Goal: Obtain resource: Obtain resource

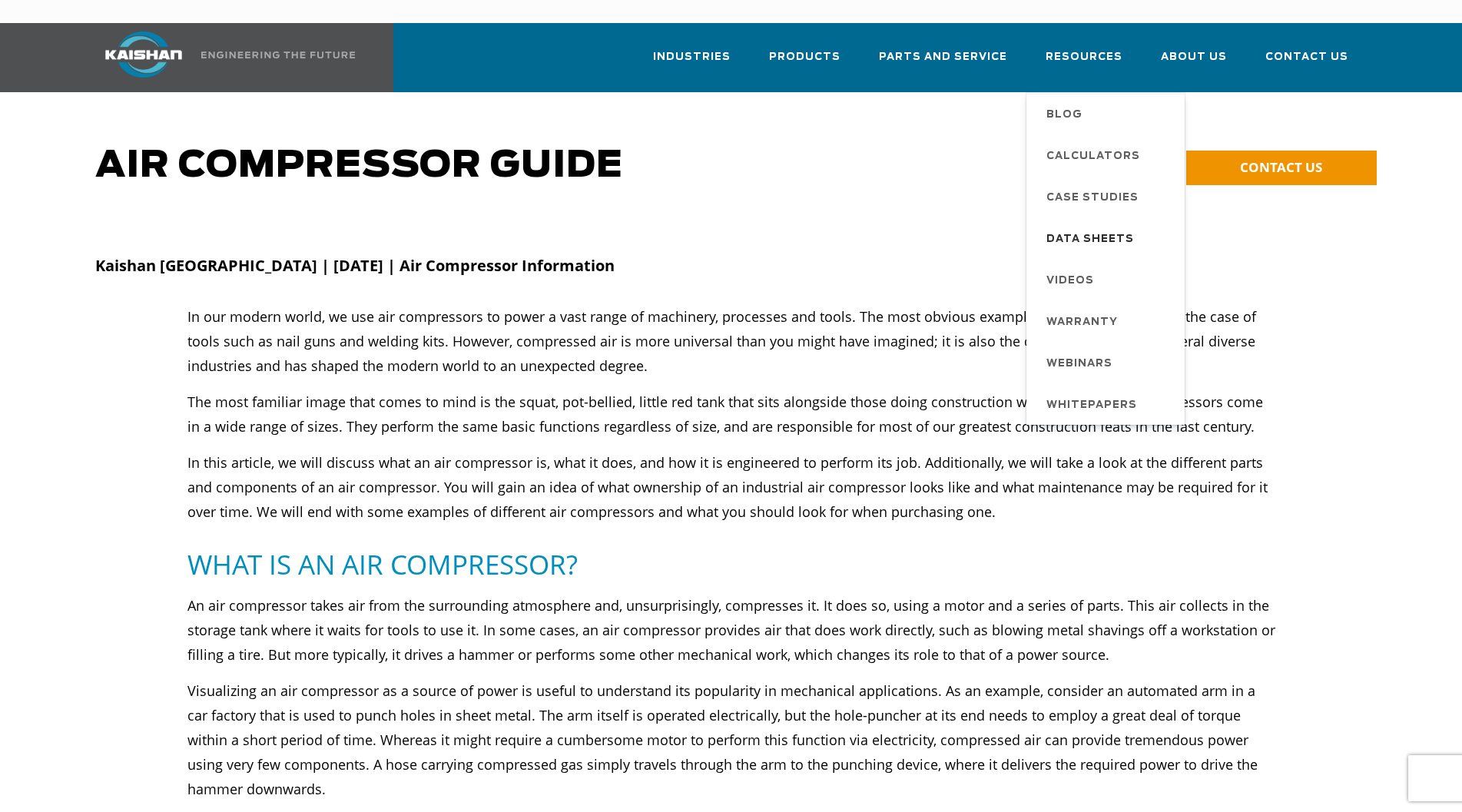
click at [1096, 227] on span "Data Sheets" at bounding box center [1090, 240] width 88 height 26
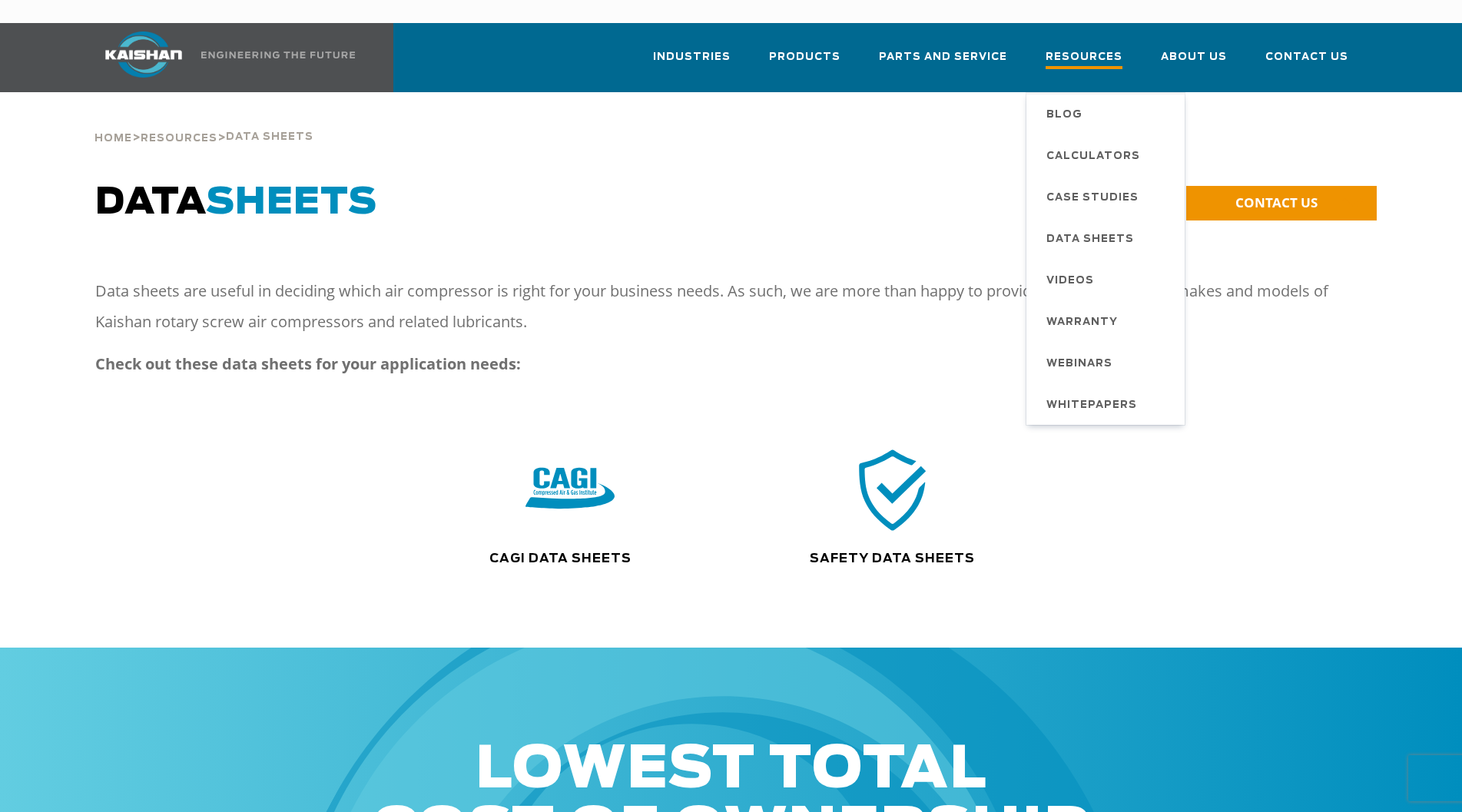
click at [1094, 48] on span "Resources" at bounding box center [1084, 58] width 77 height 20
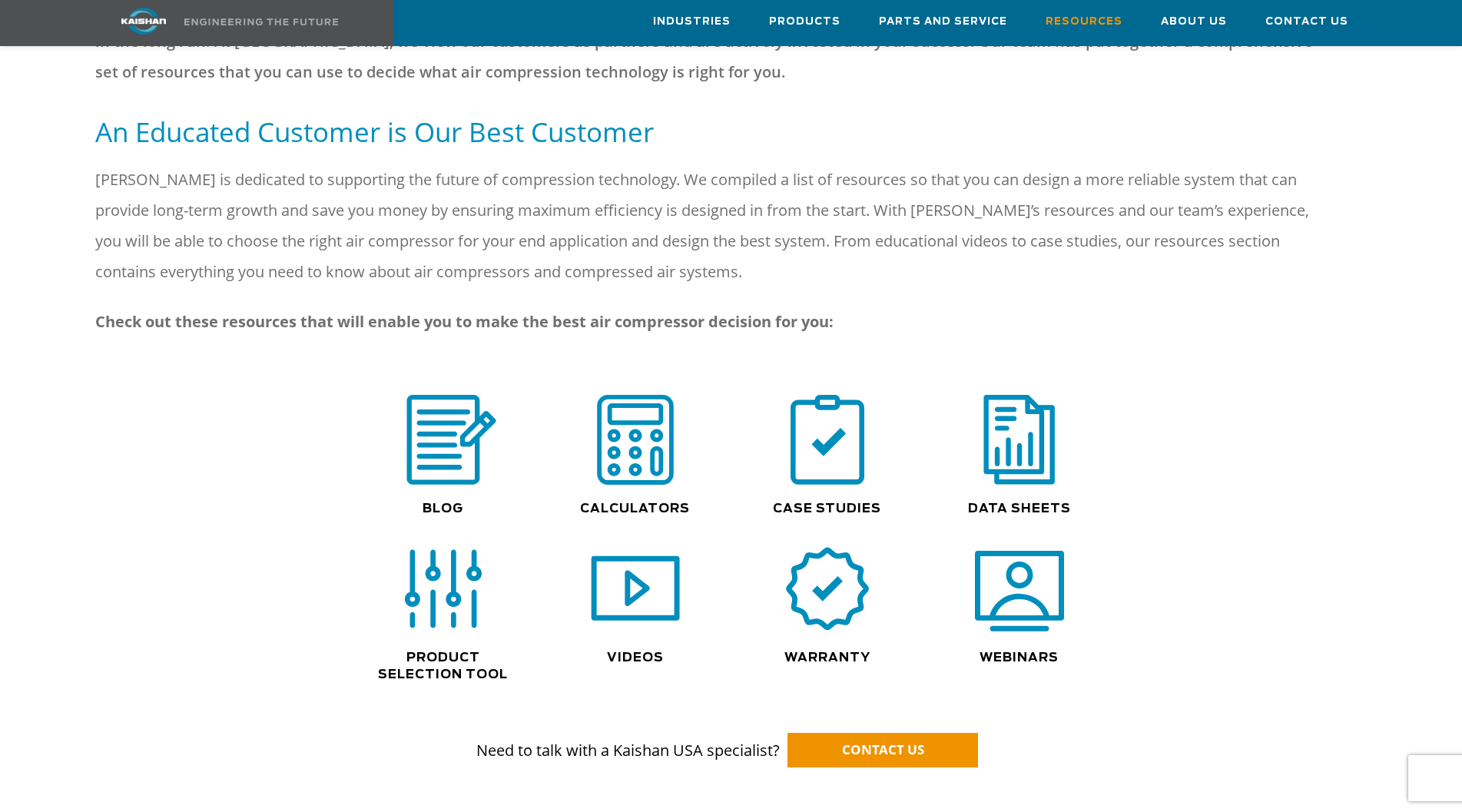
scroll to position [845, 0]
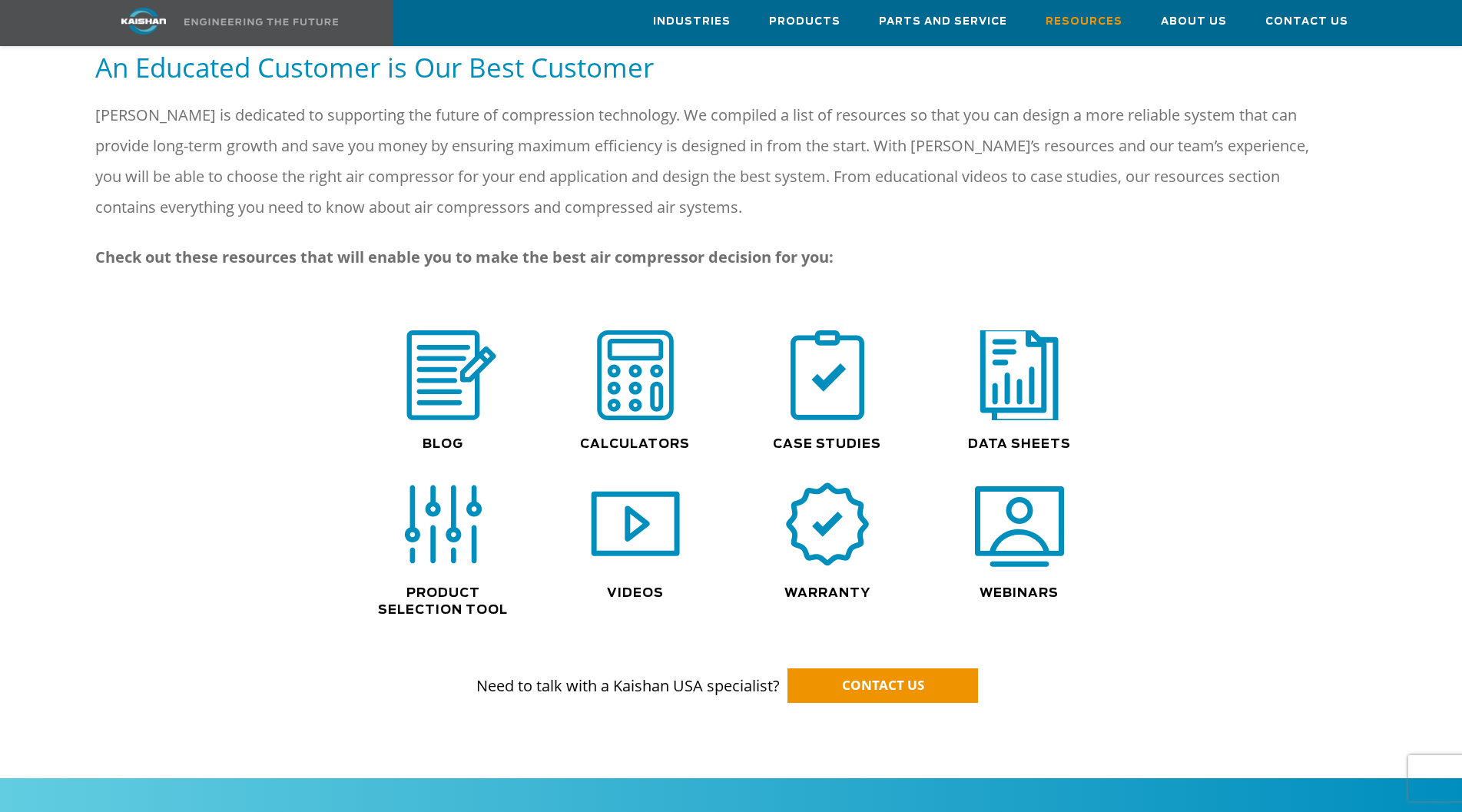
click at [999, 363] on img at bounding box center [1019, 375] width 98 height 99
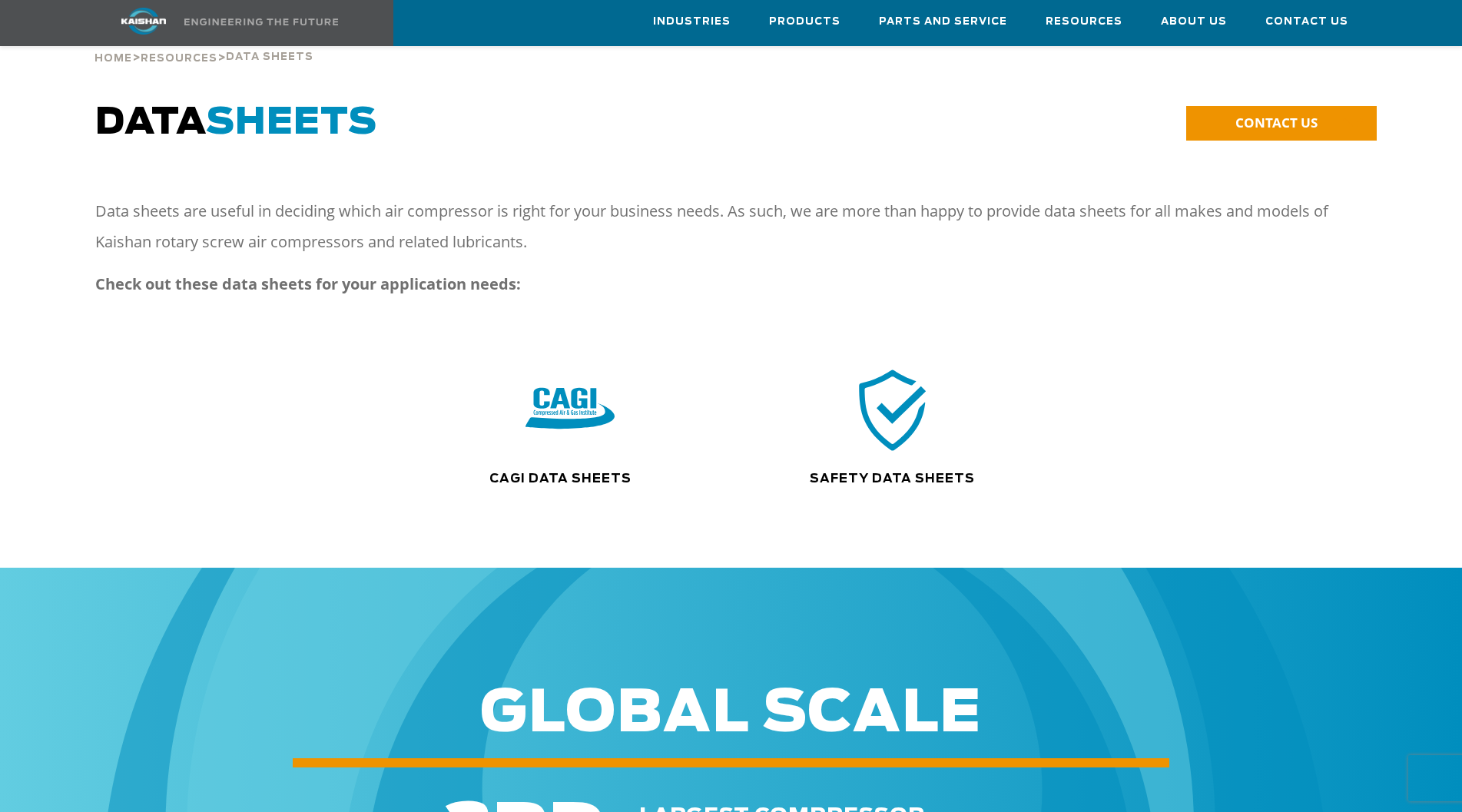
scroll to position [77, 0]
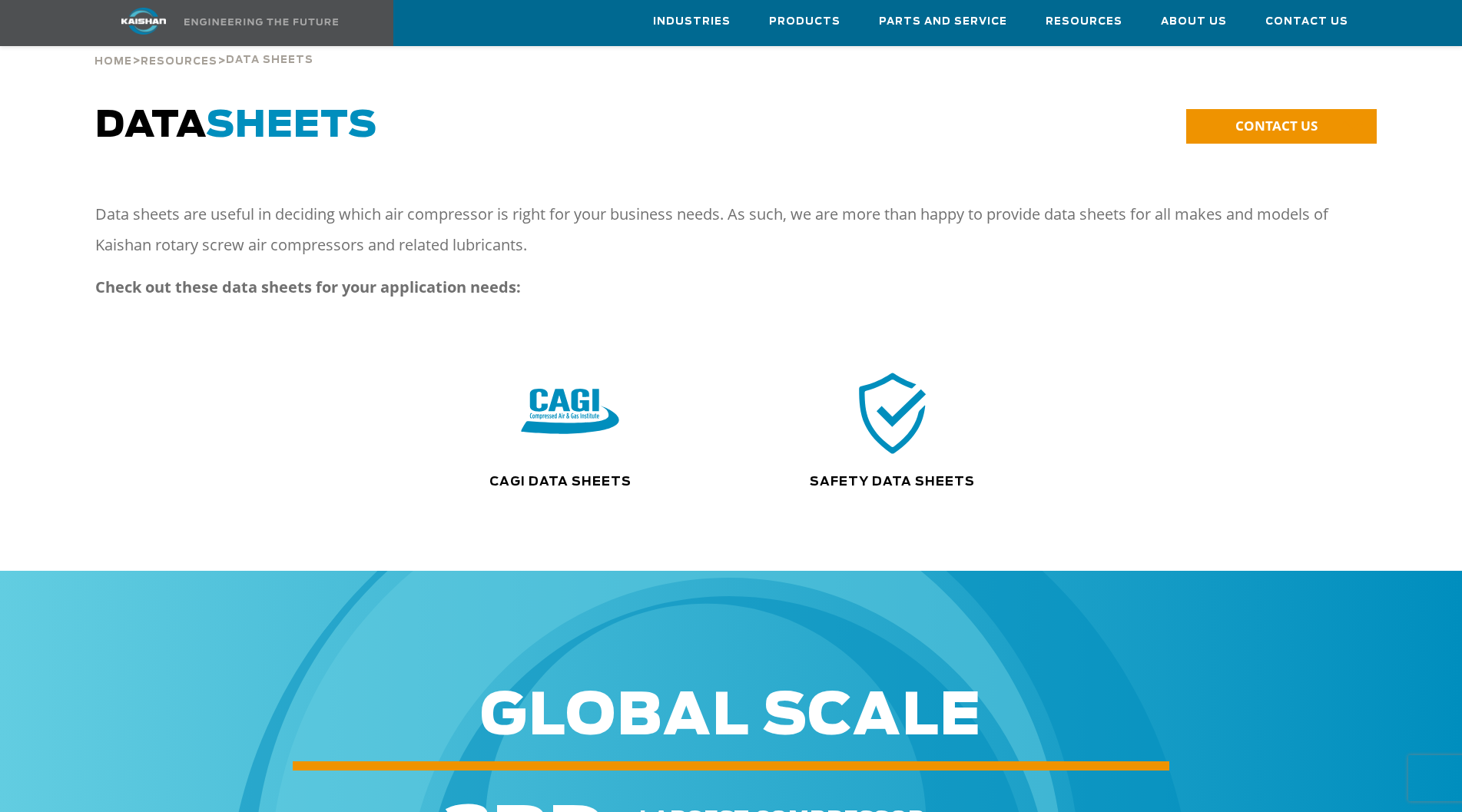
click at [596, 410] on img at bounding box center [570, 412] width 98 height 99
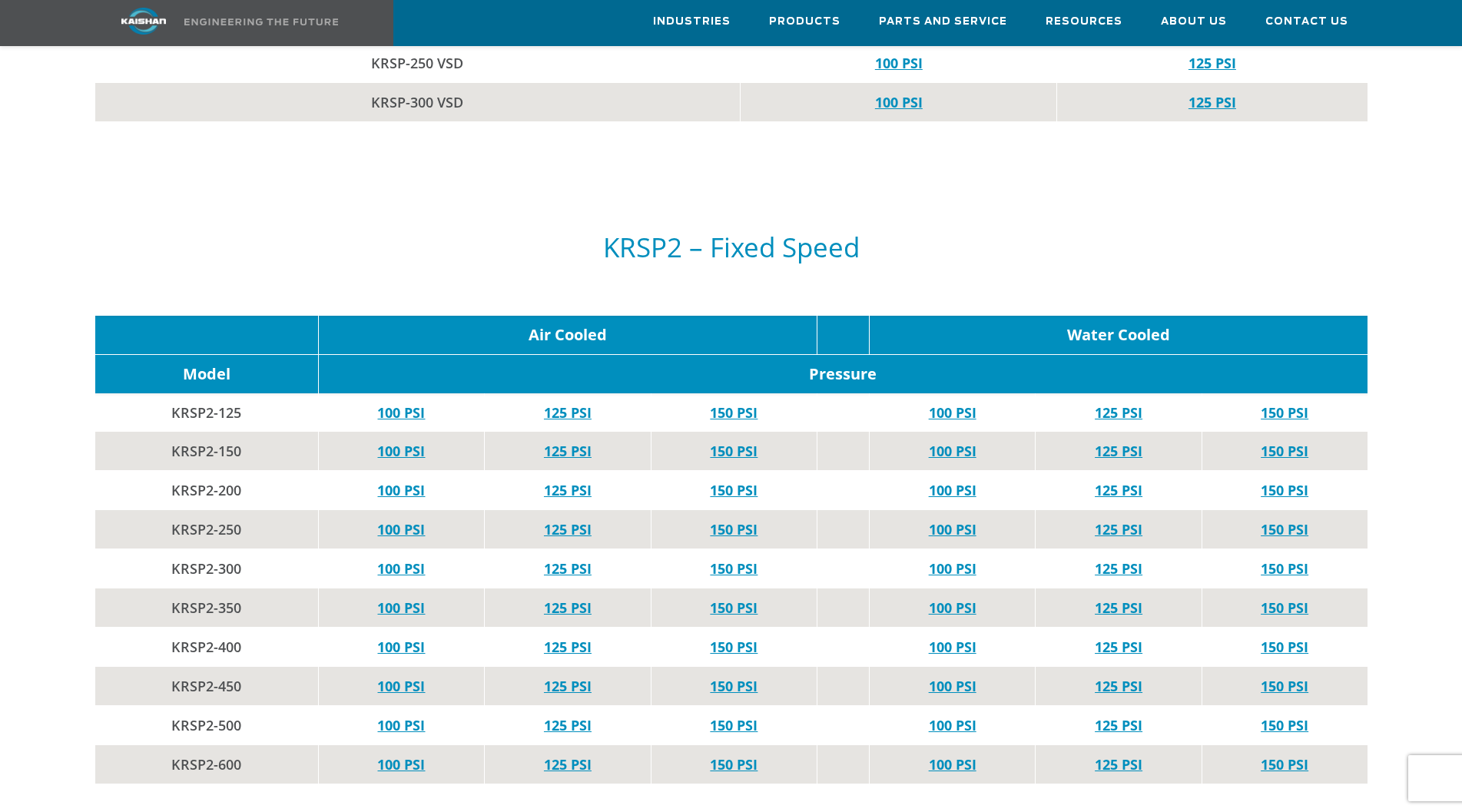
scroll to position [3994, 0]
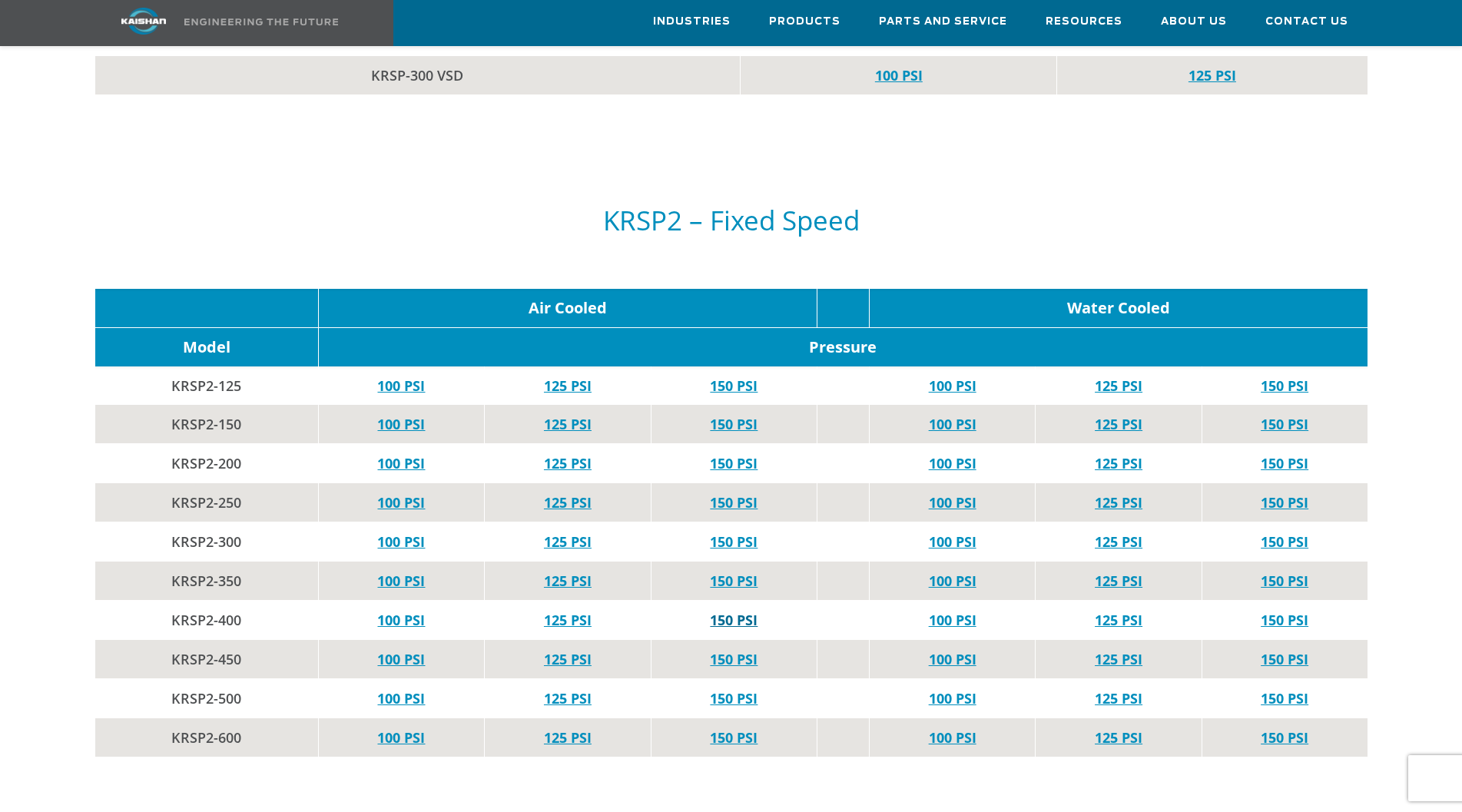
click at [717, 611] on link "150 PSI" at bounding box center [734, 620] width 47 height 19
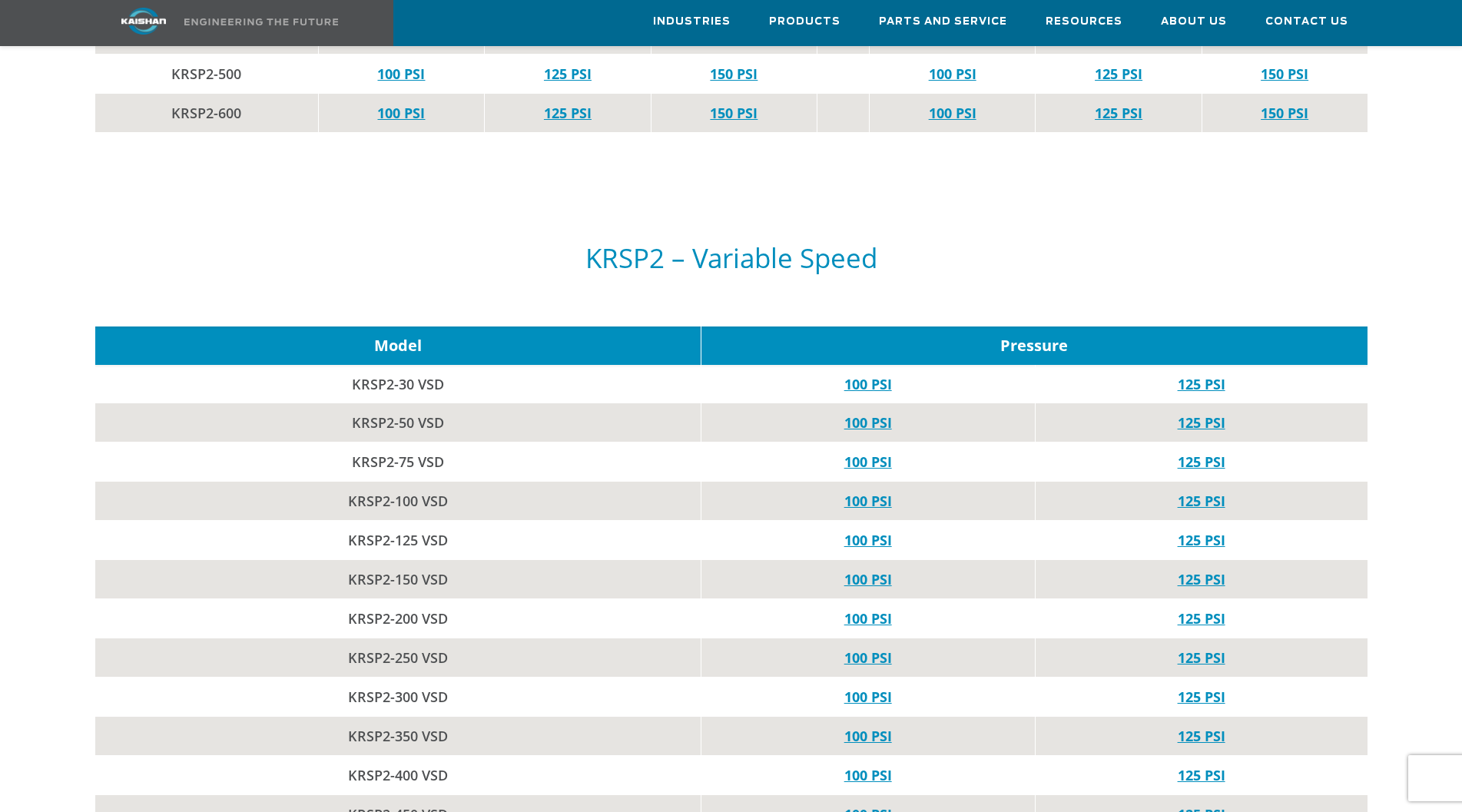
scroll to position [4686, 0]
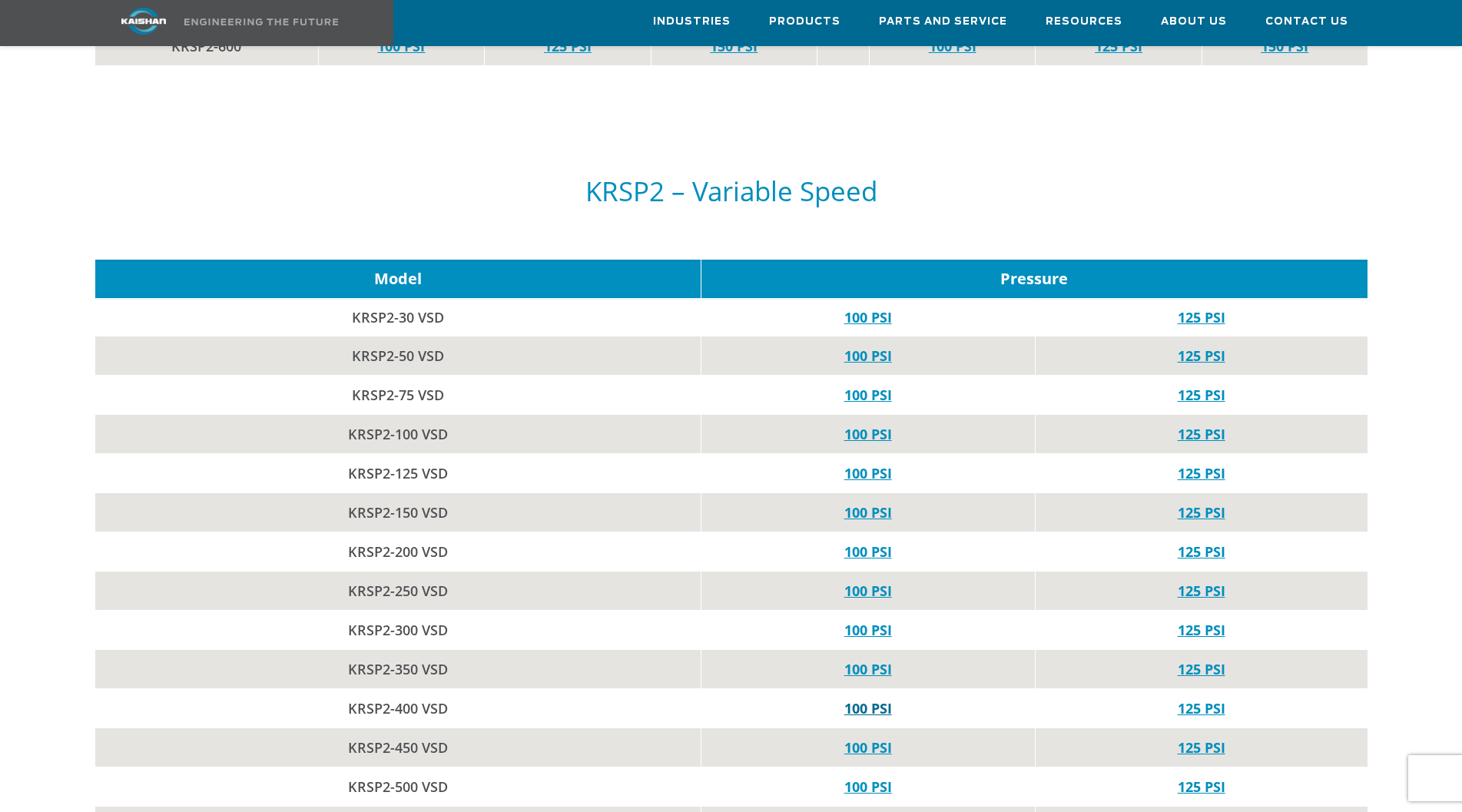
click at [873, 699] on link "100 PSI" at bounding box center [868, 708] width 47 height 19
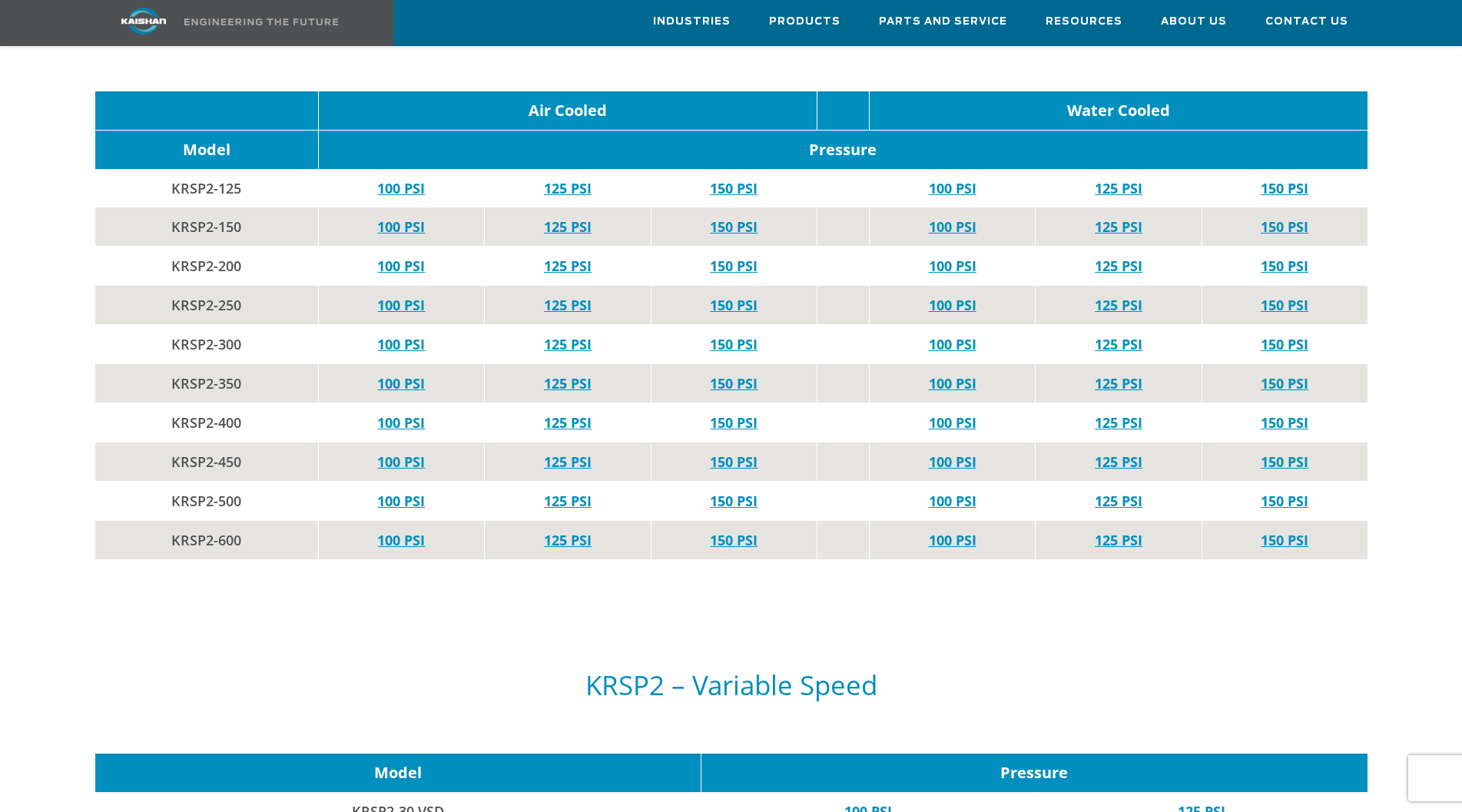
scroll to position [4071, 0]
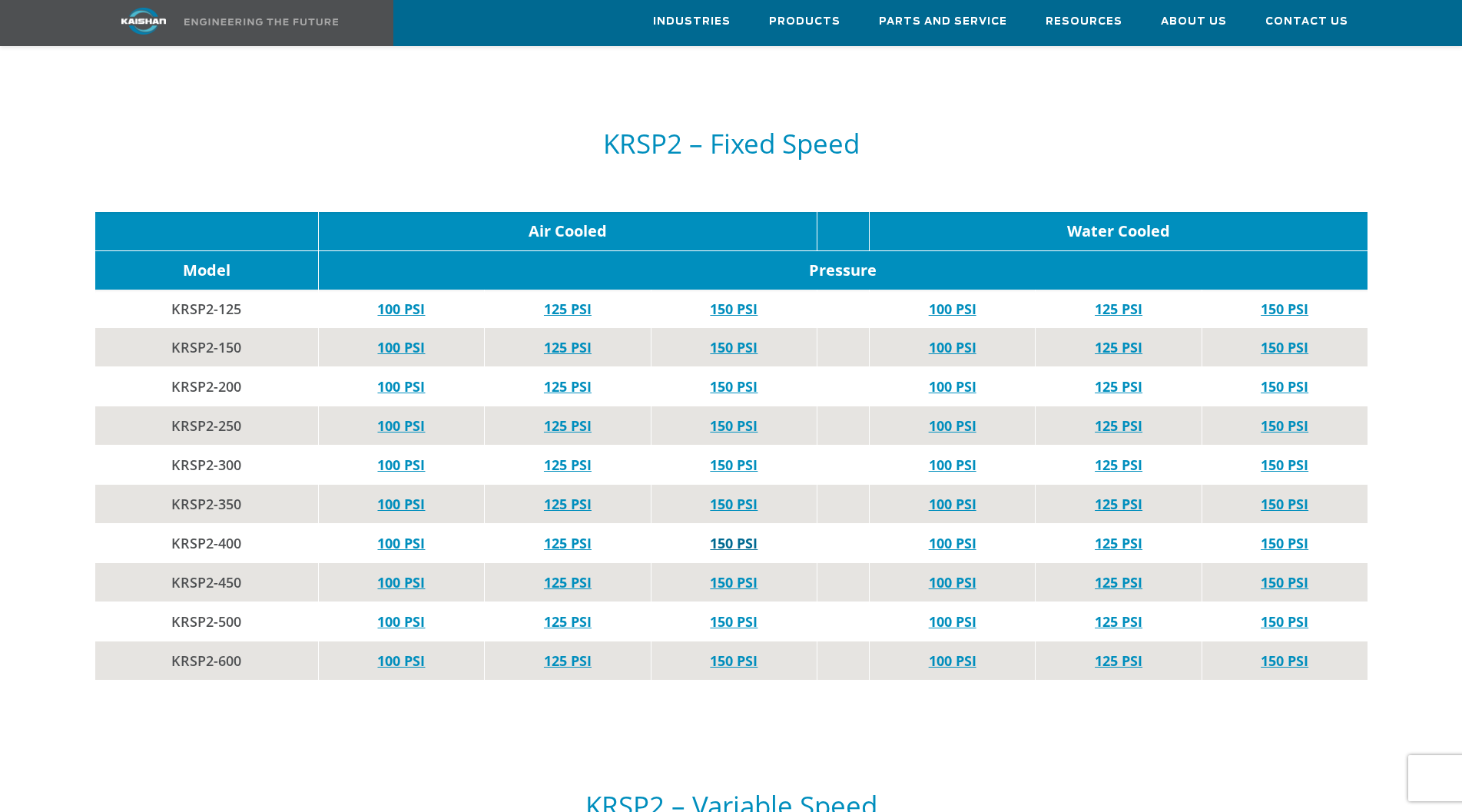
click at [729, 534] on link "150 PSI" at bounding box center [734, 543] width 47 height 19
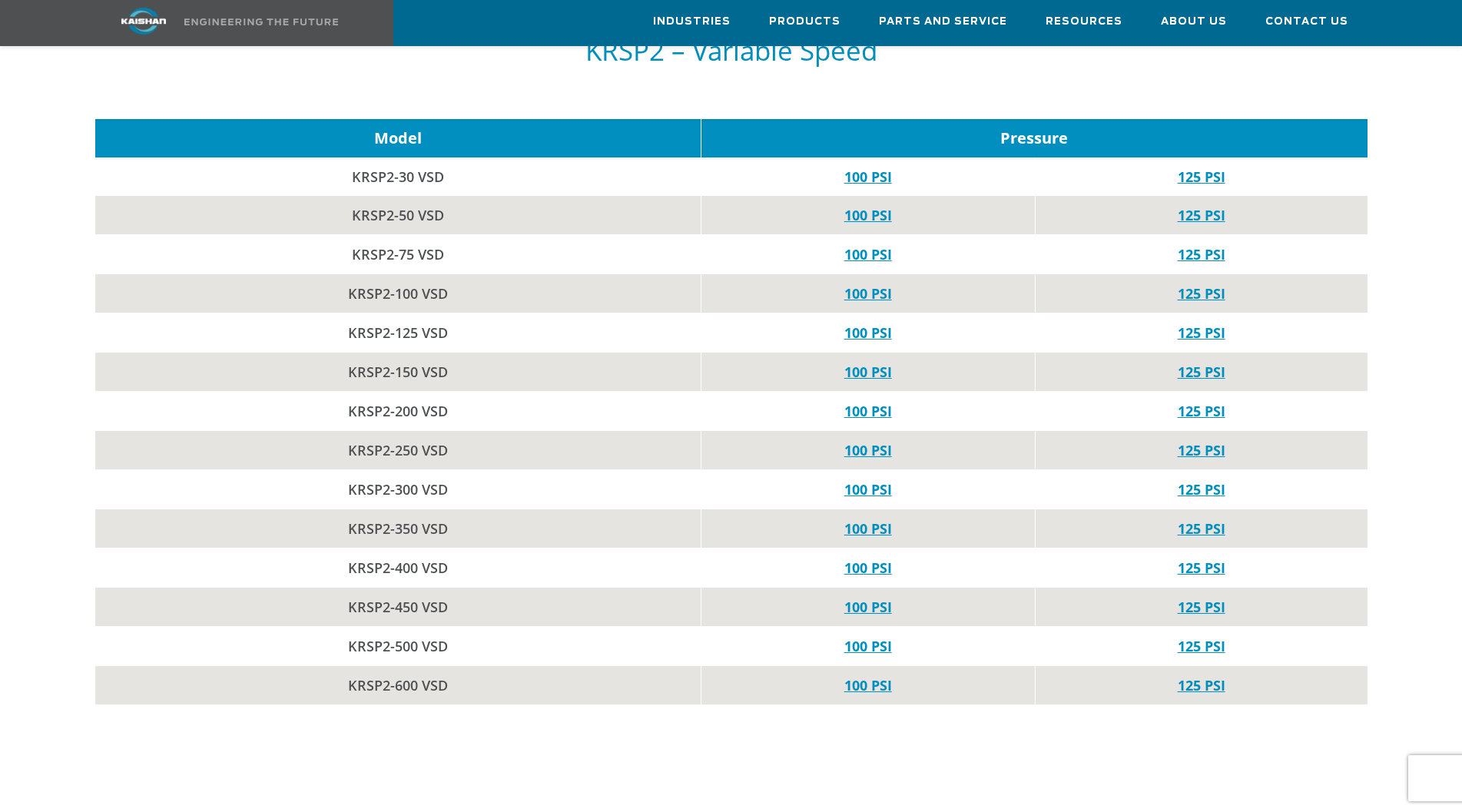
scroll to position [4838, 0]
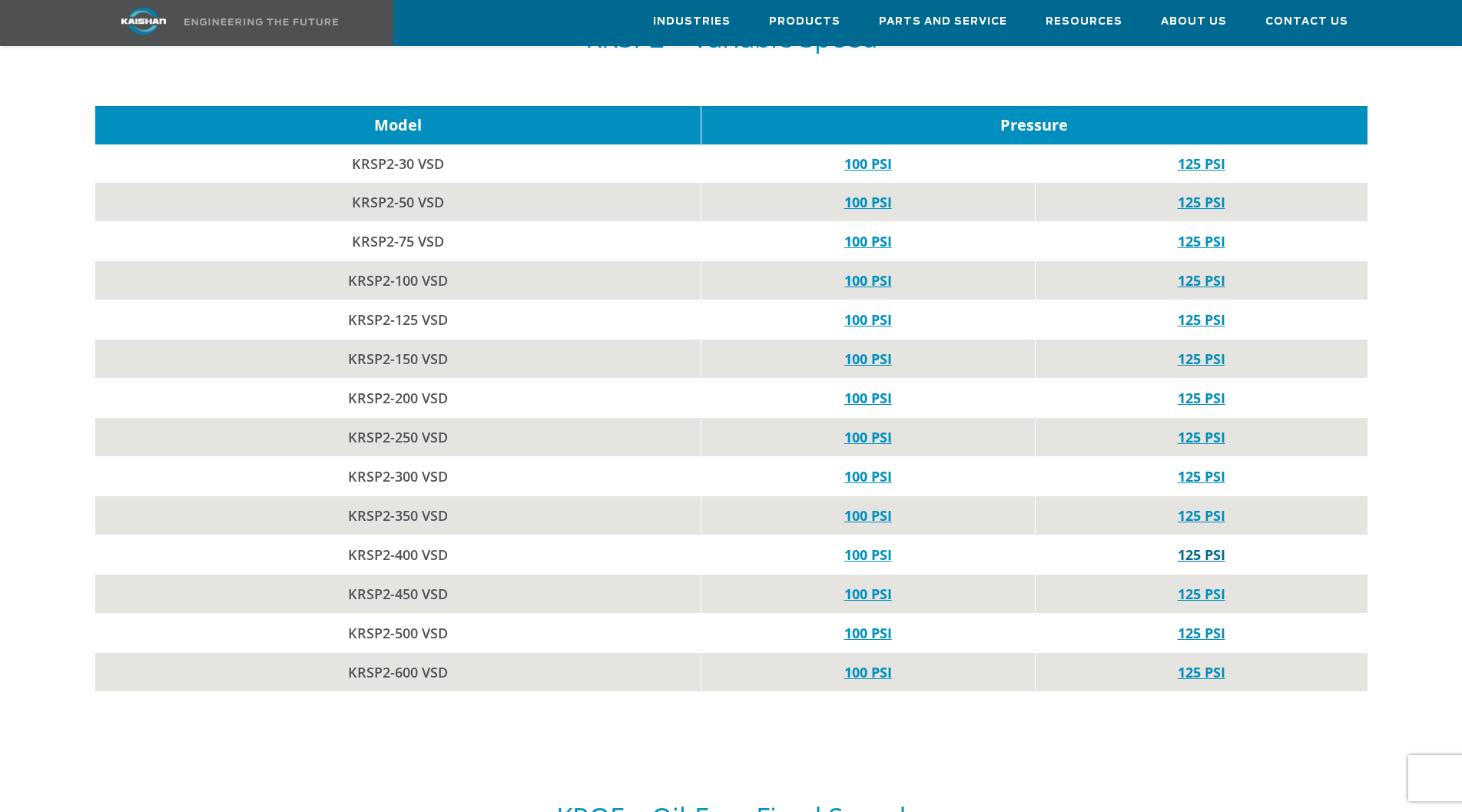
click at [1196, 545] on link "125 PSI" at bounding box center [1202, 554] width 47 height 19
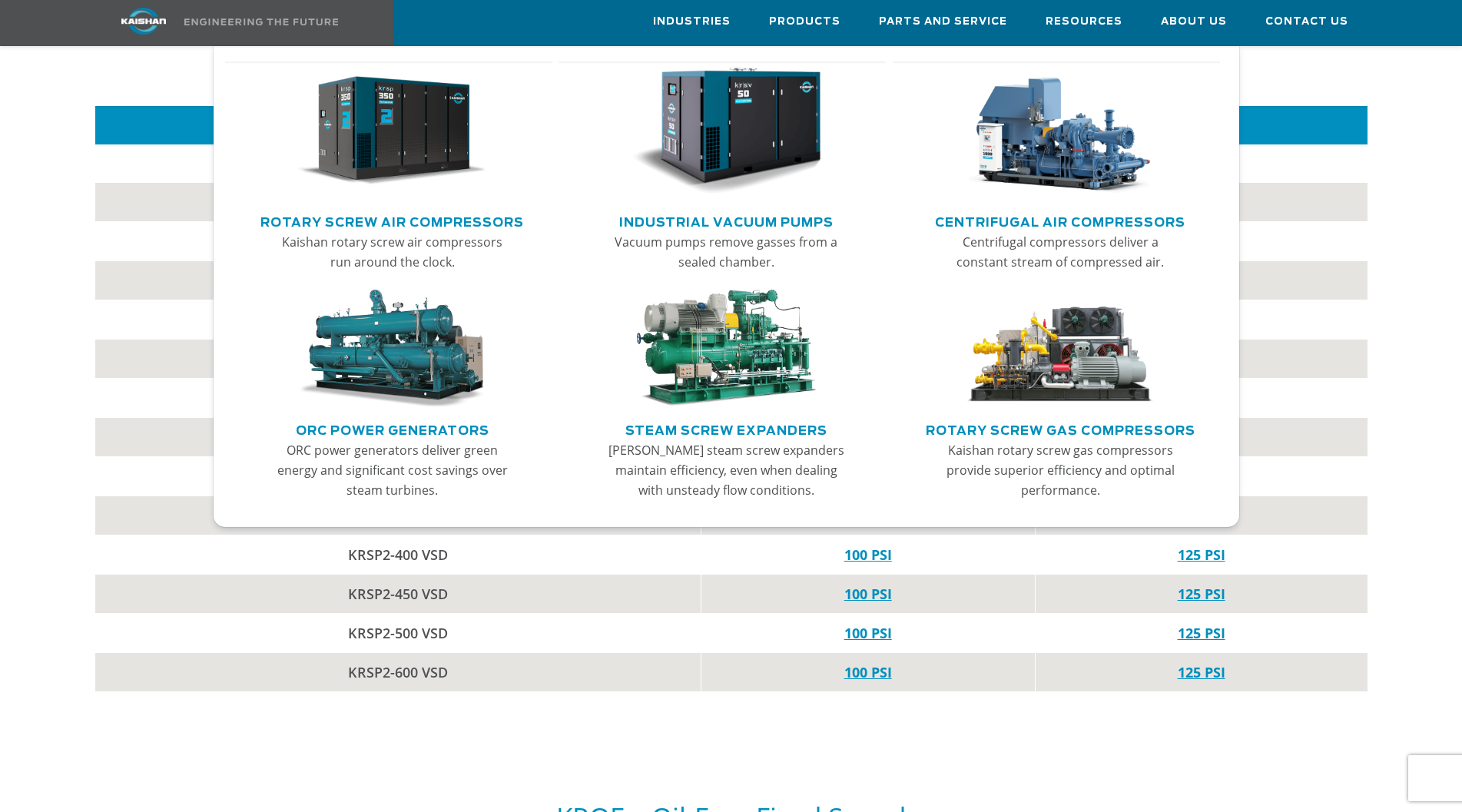
click at [440, 137] on img "Main menu" at bounding box center [392, 132] width 189 height 128
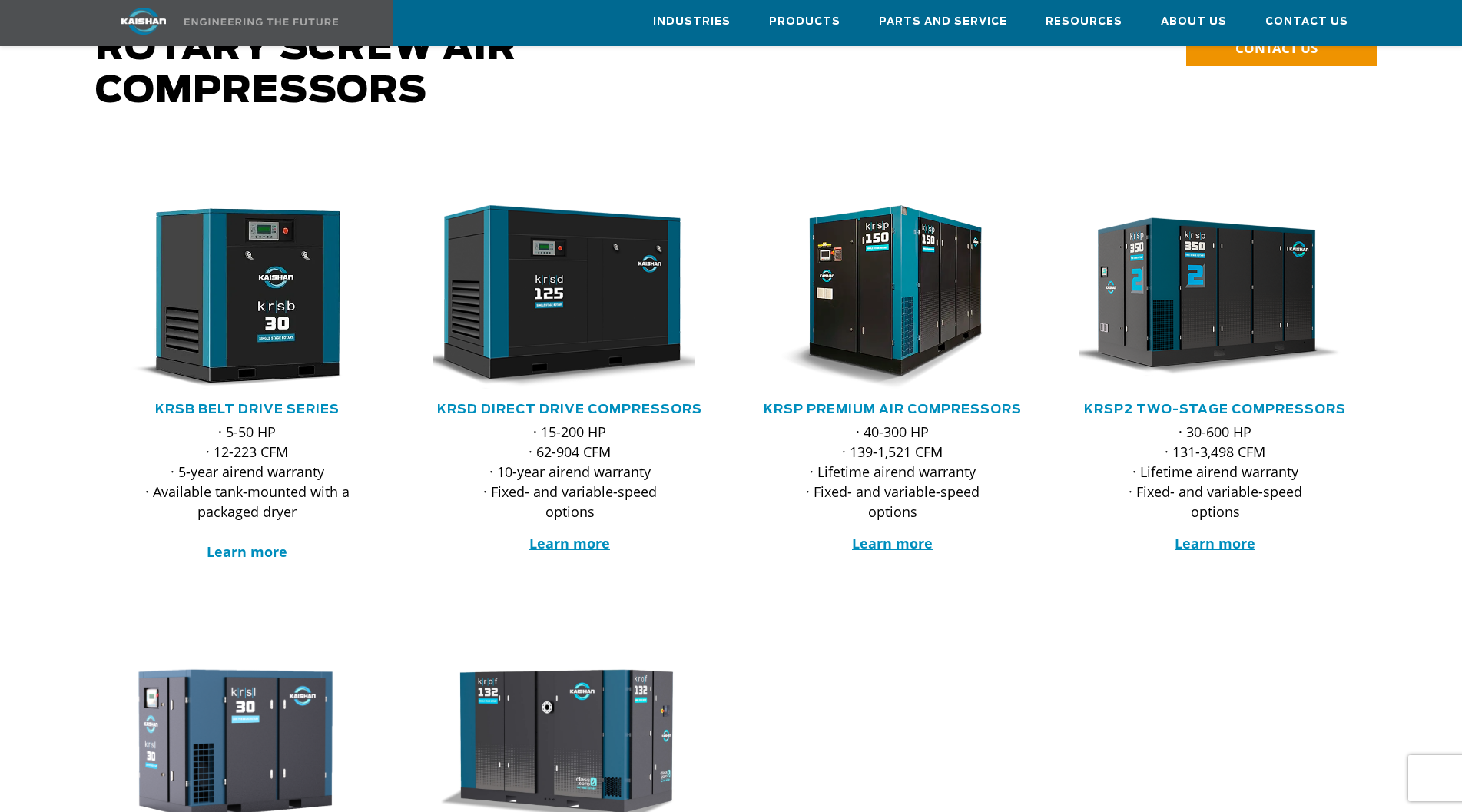
scroll to position [154, 0]
click at [663, 404] on link "KRSD Direct Drive Compressors" at bounding box center [569, 410] width 265 height 12
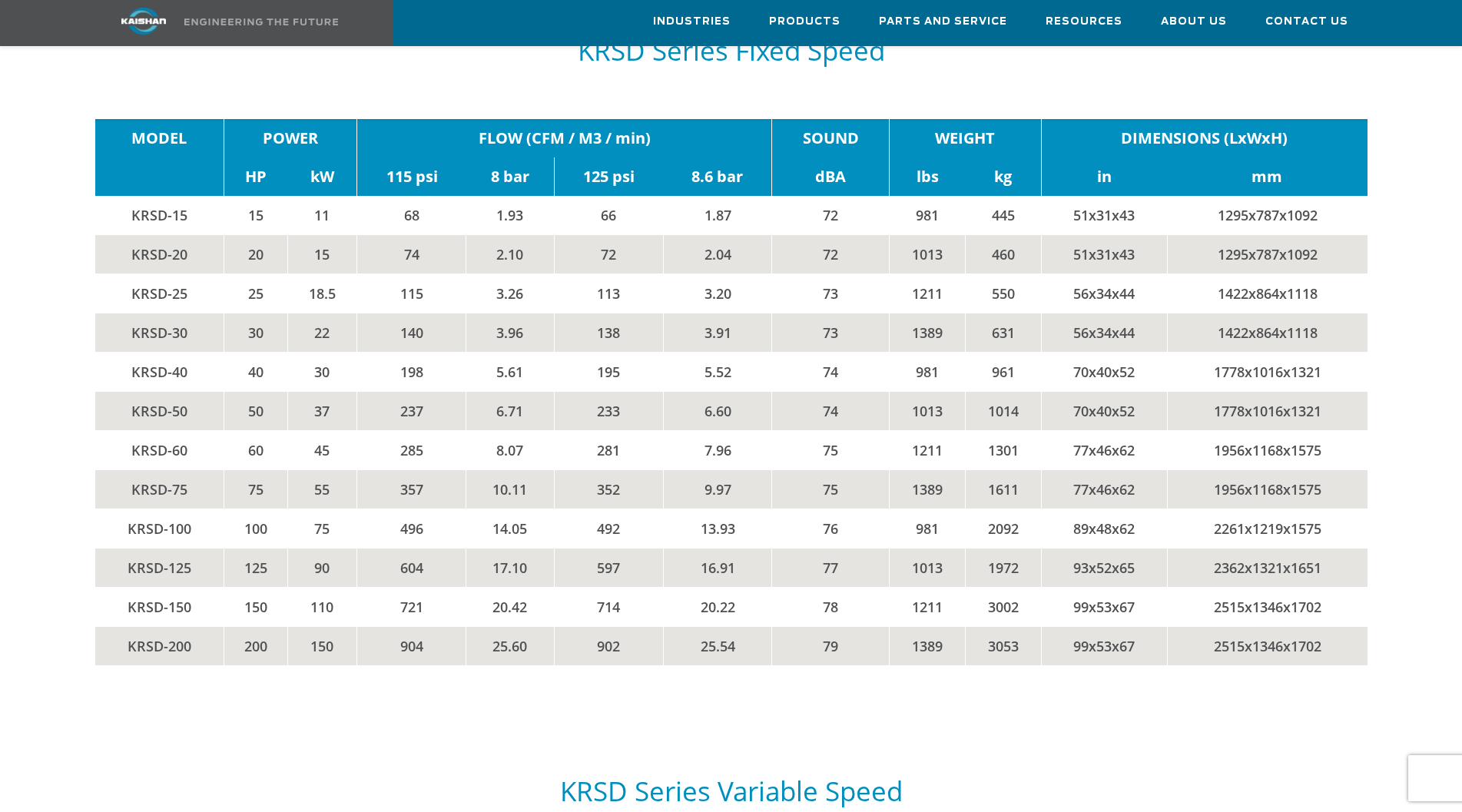
scroll to position [2304, 0]
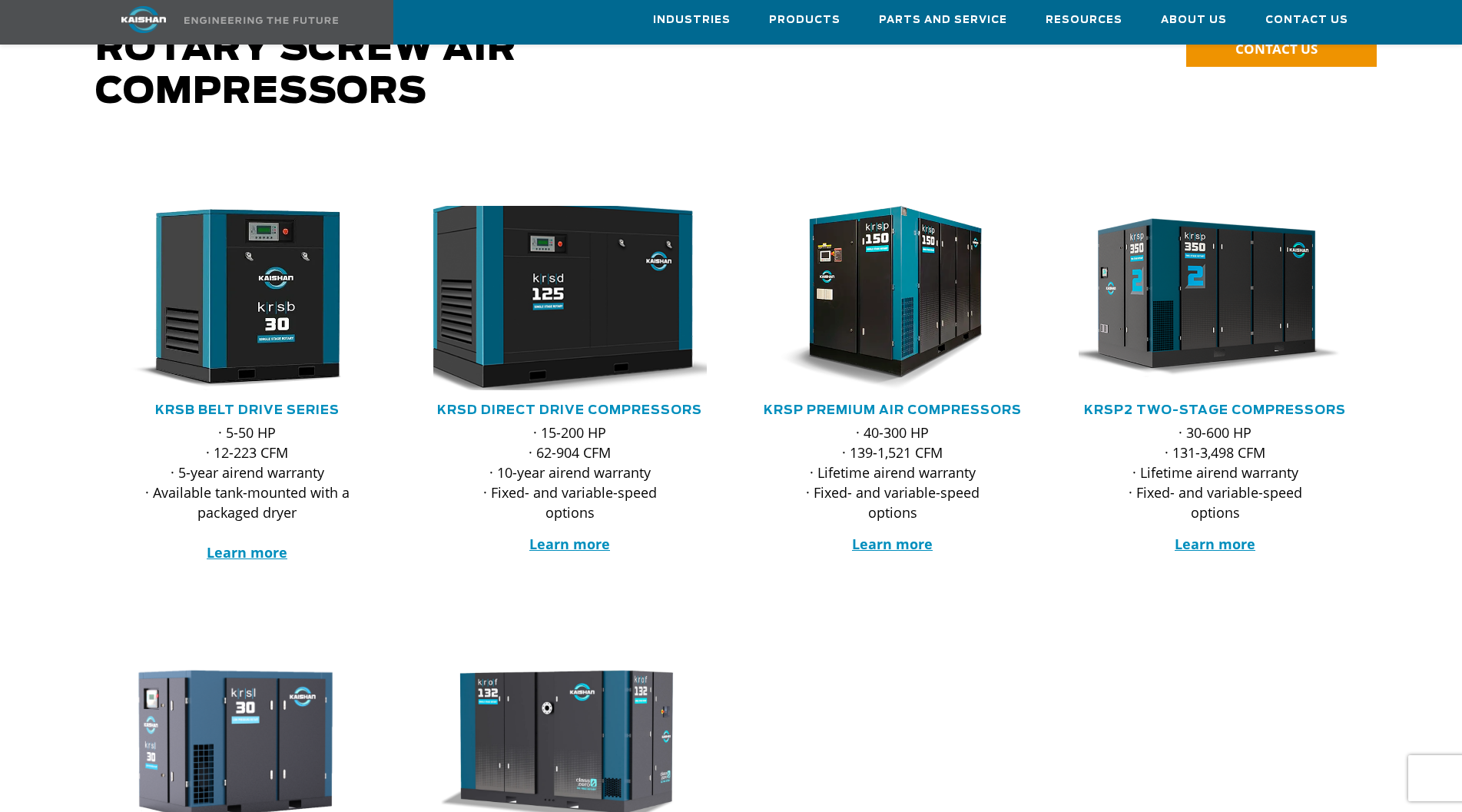
scroll to position [154, 0]
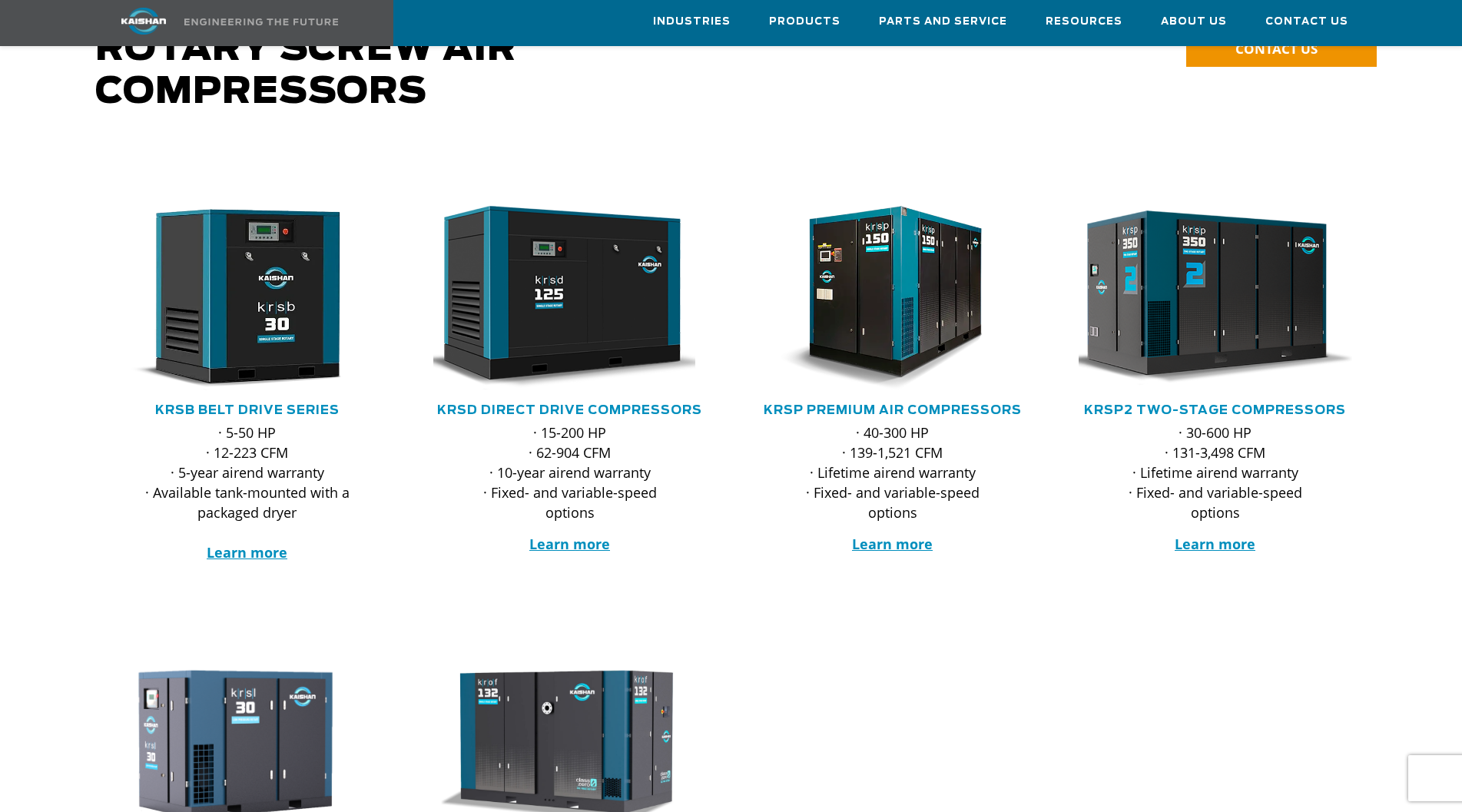
click at [1168, 320] on img at bounding box center [1204, 298] width 301 height 203
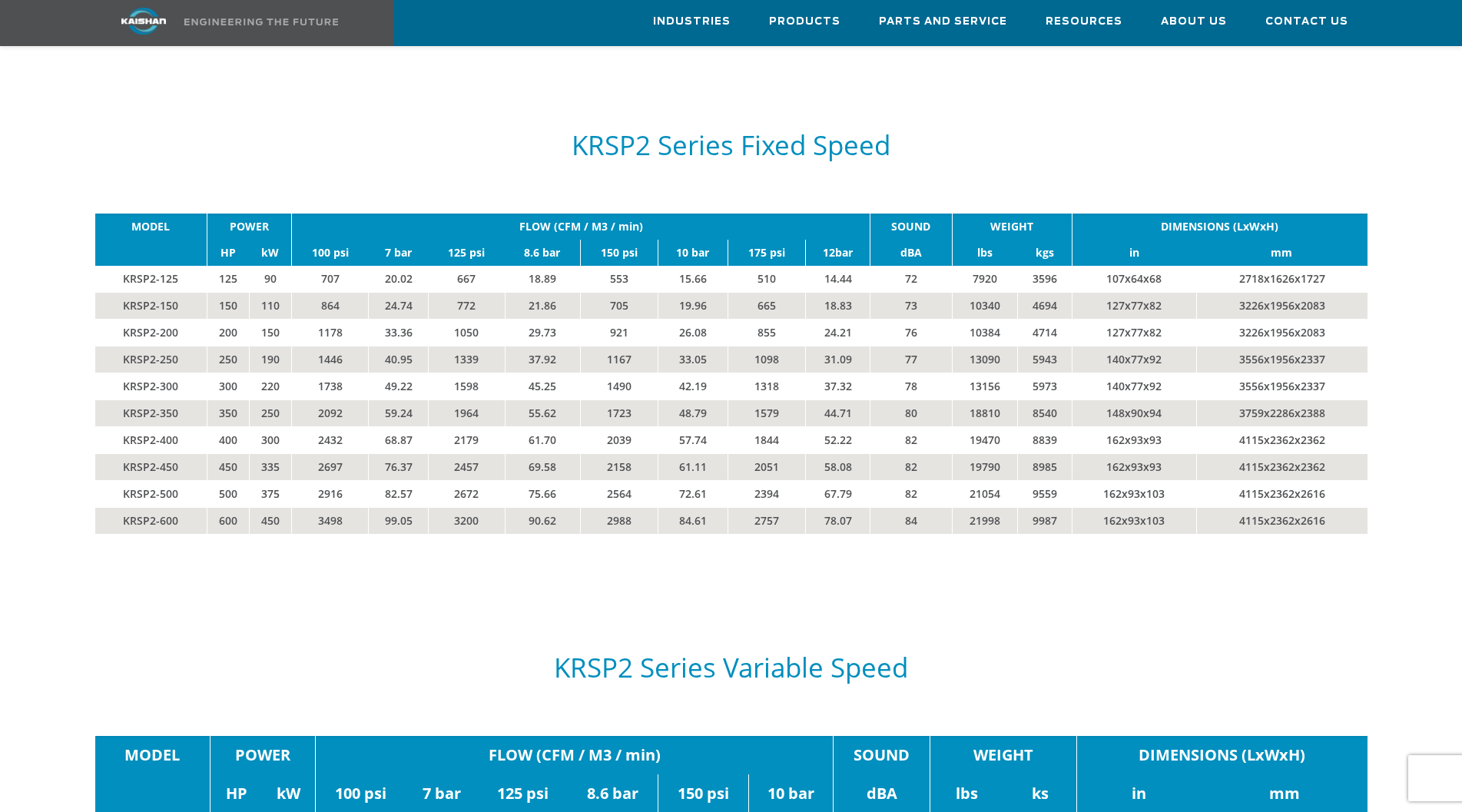
scroll to position [2688, 0]
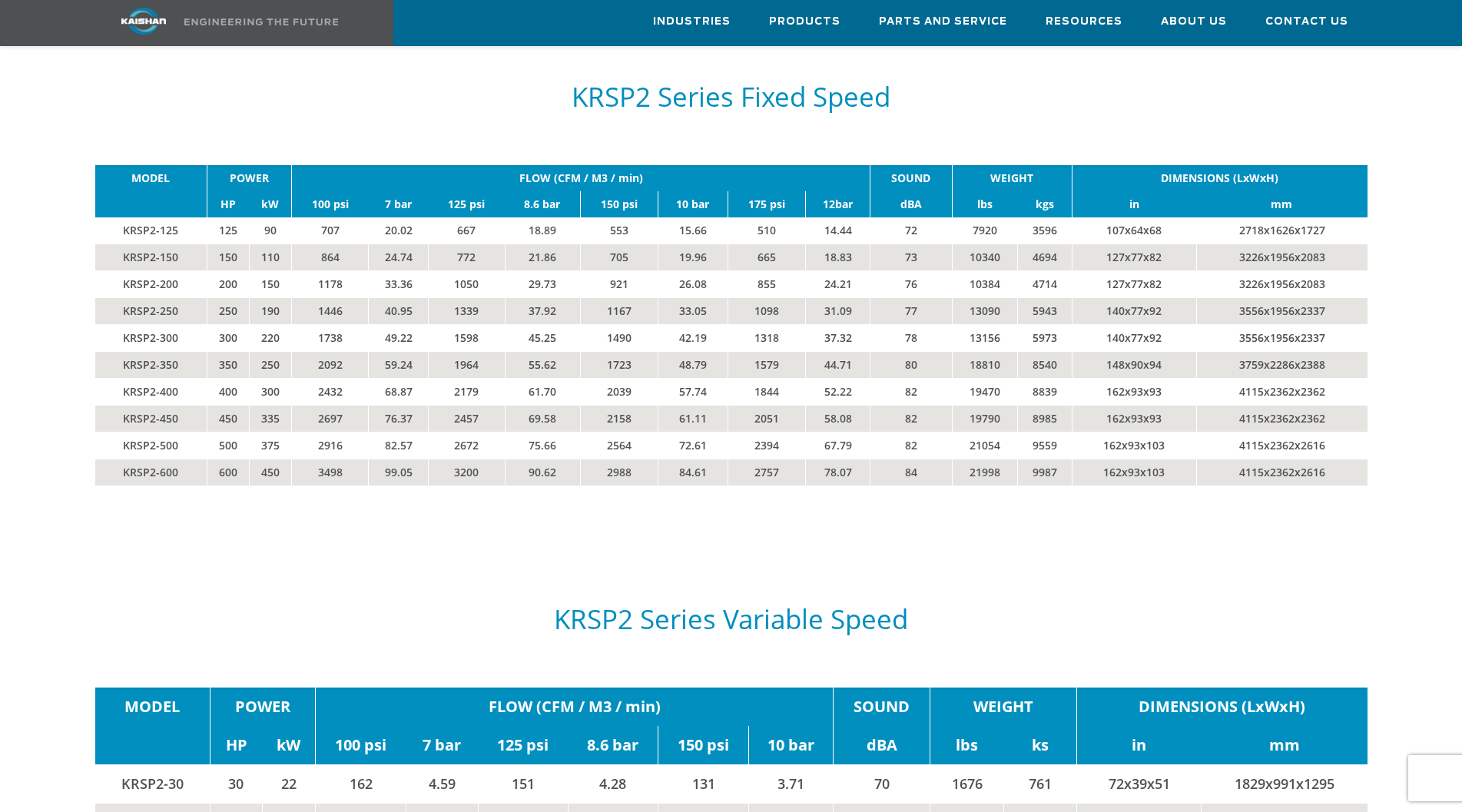
click at [185, 379] on td "KRSP2-400" at bounding box center [151, 392] width 112 height 27
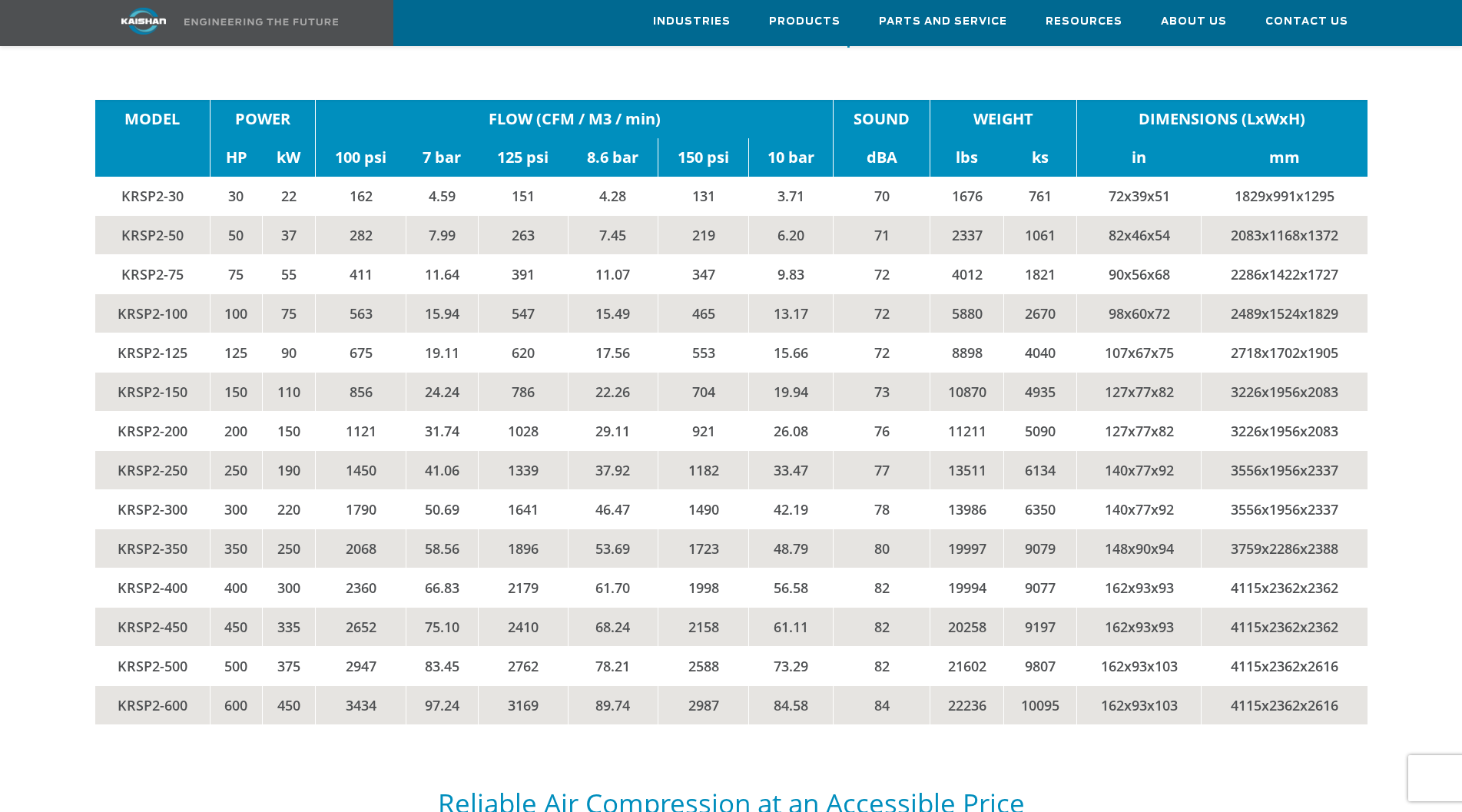
scroll to position [3303, 0]
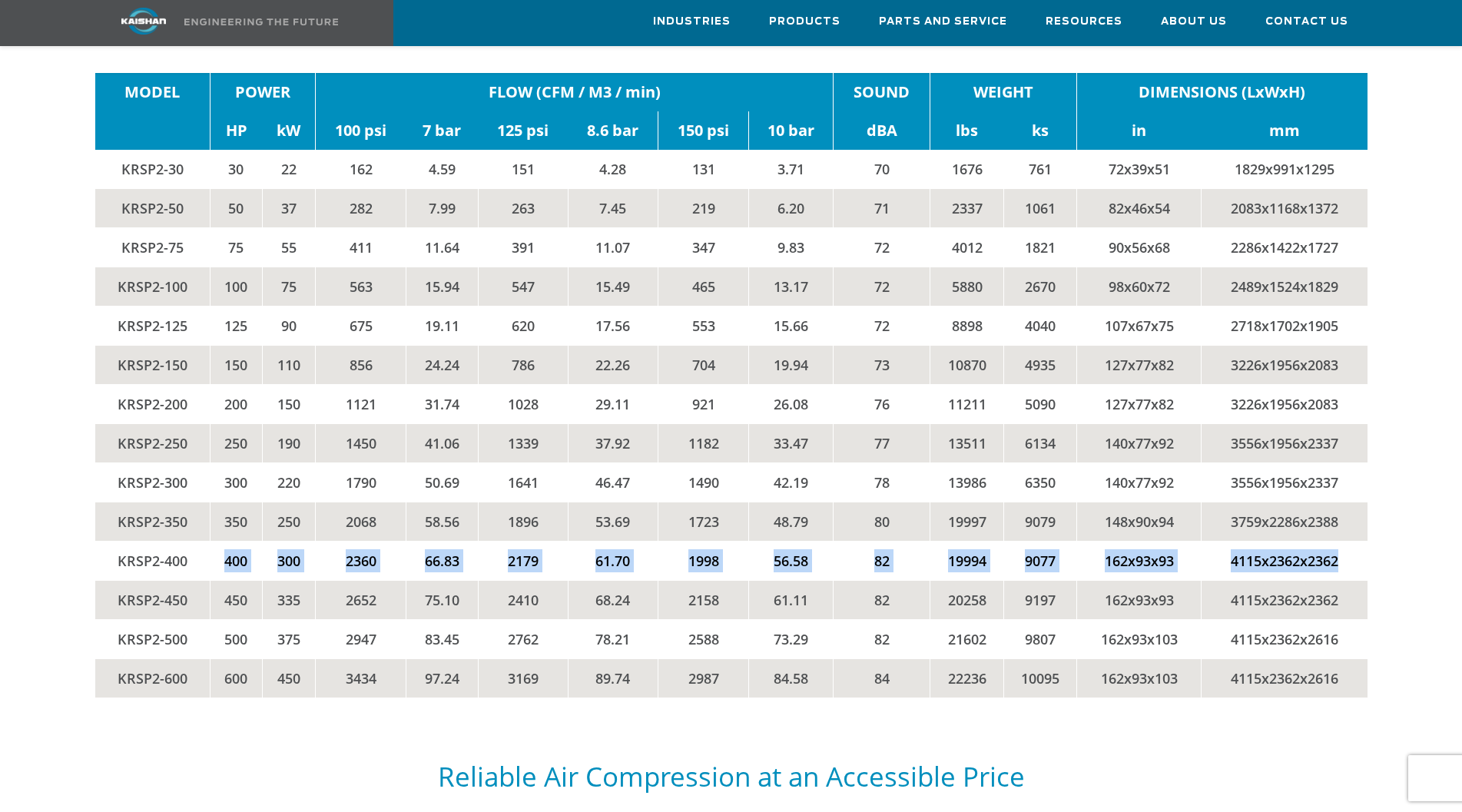
drag, startPoint x: 223, startPoint y: 533, endPoint x: 1341, endPoint y: 540, distance: 1118.0
click at [1341, 541] on tr "KRSP2-400 400 300 2360 66.83 2179 61.70 1998 56.58 82 19994 9077 162x93x93 4115…" at bounding box center [731, 561] width 1272 height 39
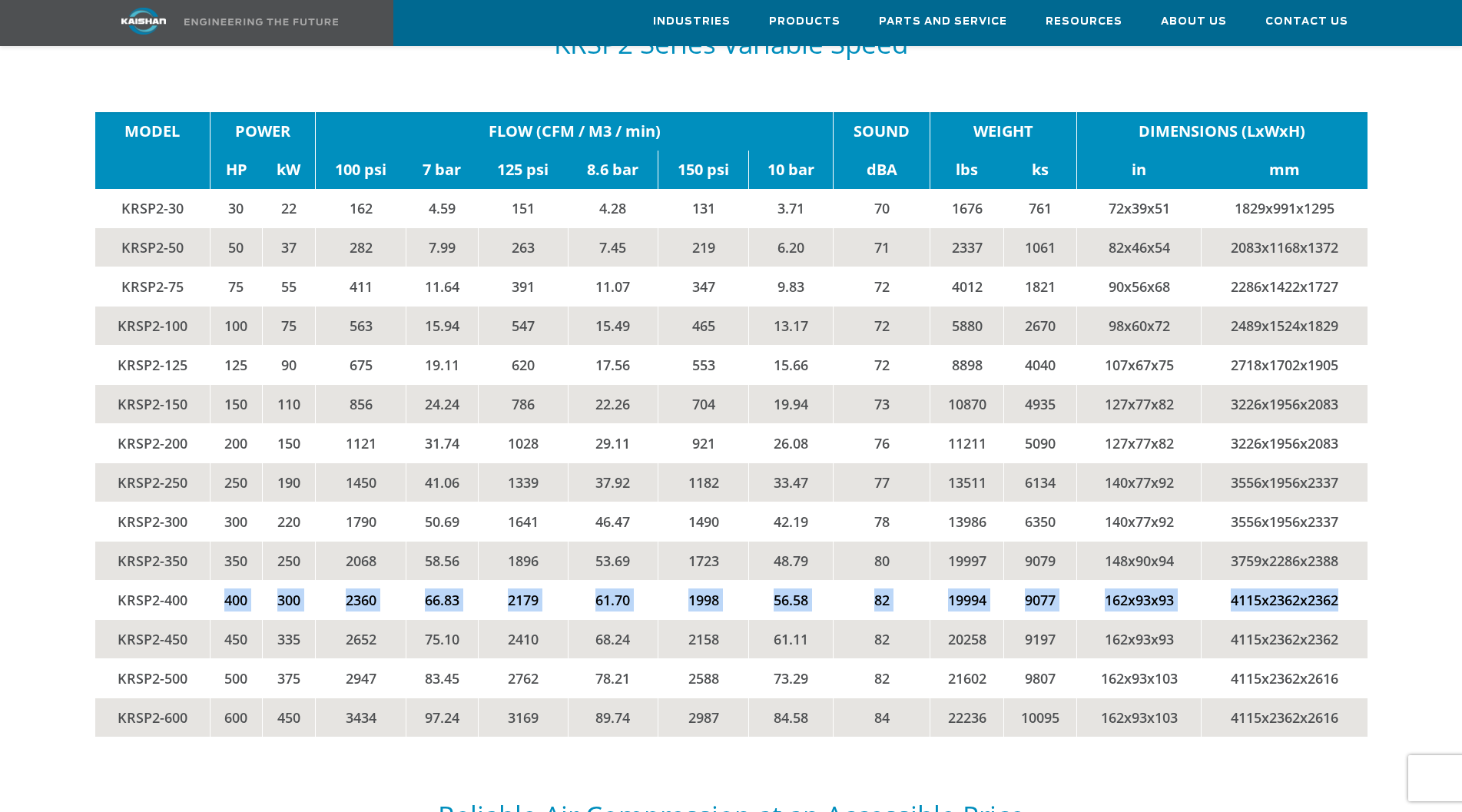
scroll to position [3258, 0]
